Goal: Communication & Community: Answer question/provide support

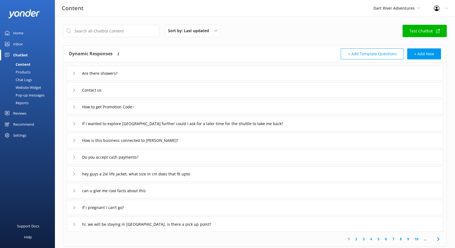
click at [32, 112] on link "Reviews" at bounding box center [27, 113] width 55 height 11
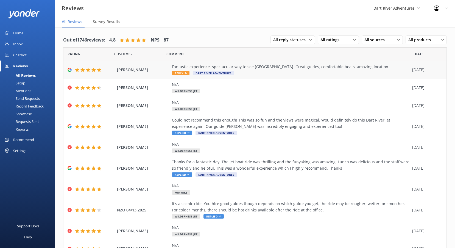
click at [185, 74] on icon at bounding box center [186, 73] width 2 height 2
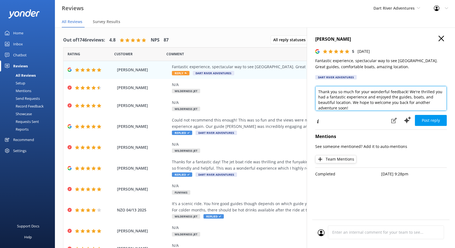
click at [370, 107] on textarea "Thank you so much for your wonderful feedback! We're thrilled you had a fantast…" at bounding box center [381, 98] width 132 height 25
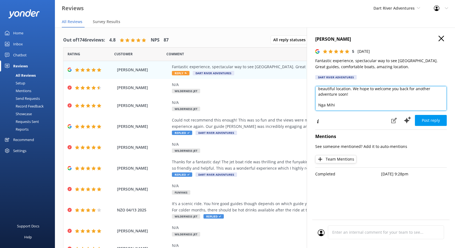
scroll to position [21, 0]
type textarea "Thank you so much for your wonderful feedback! We're thrilled you had a fantast…"
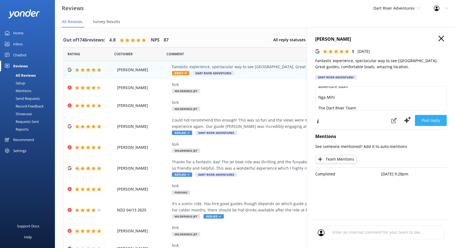
click at [432, 120] on button "Post reply" at bounding box center [431, 120] width 32 height 11
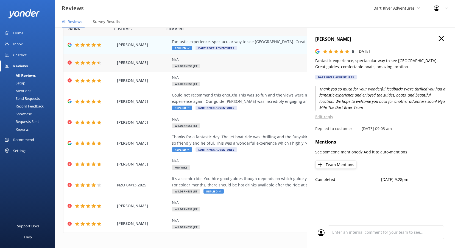
scroll to position [28, 0]
